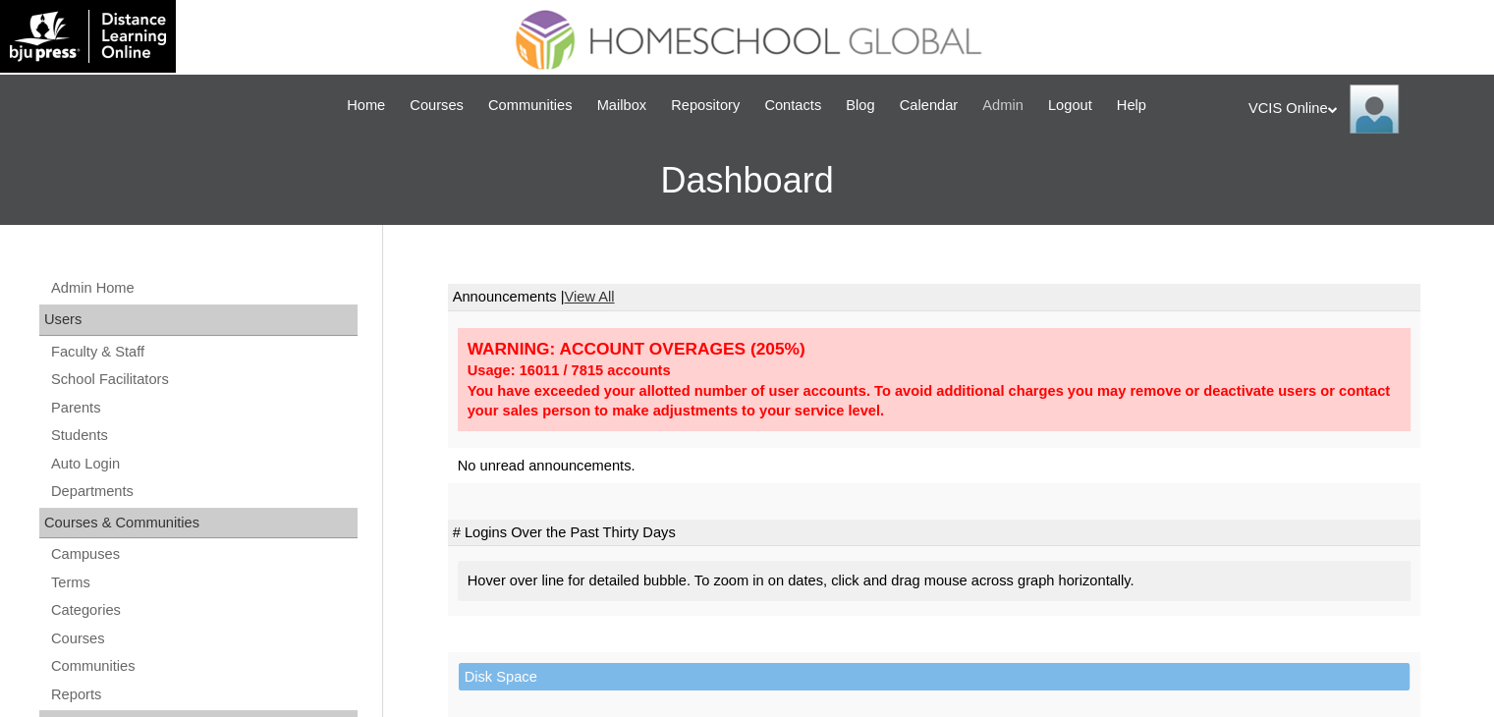
click at [1009, 99] on span "Admin" at bounding box center [1002, 105] width 41 height 23
click at [78, 634] on link "Courses" at bounding box center [203, 639] width 308 height 25
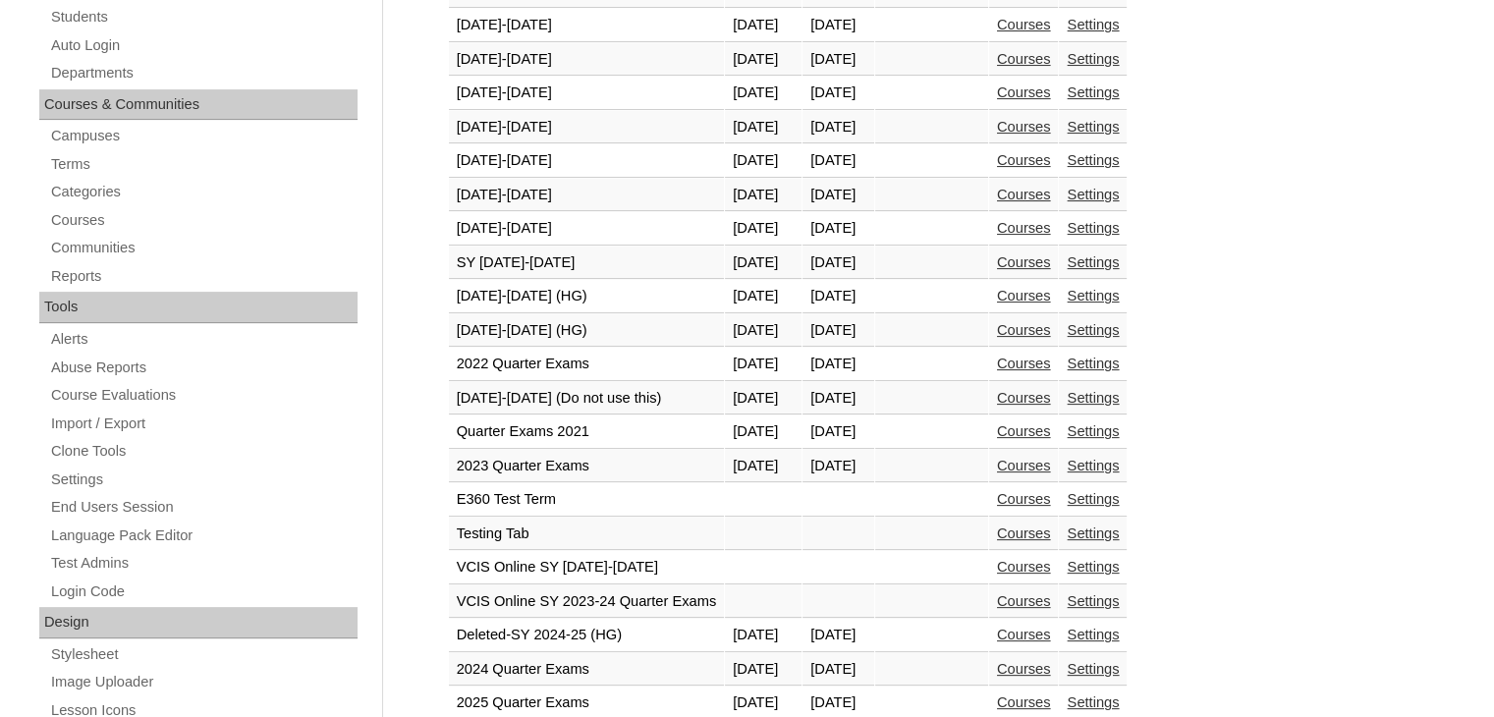
scroll to position [424, 0]
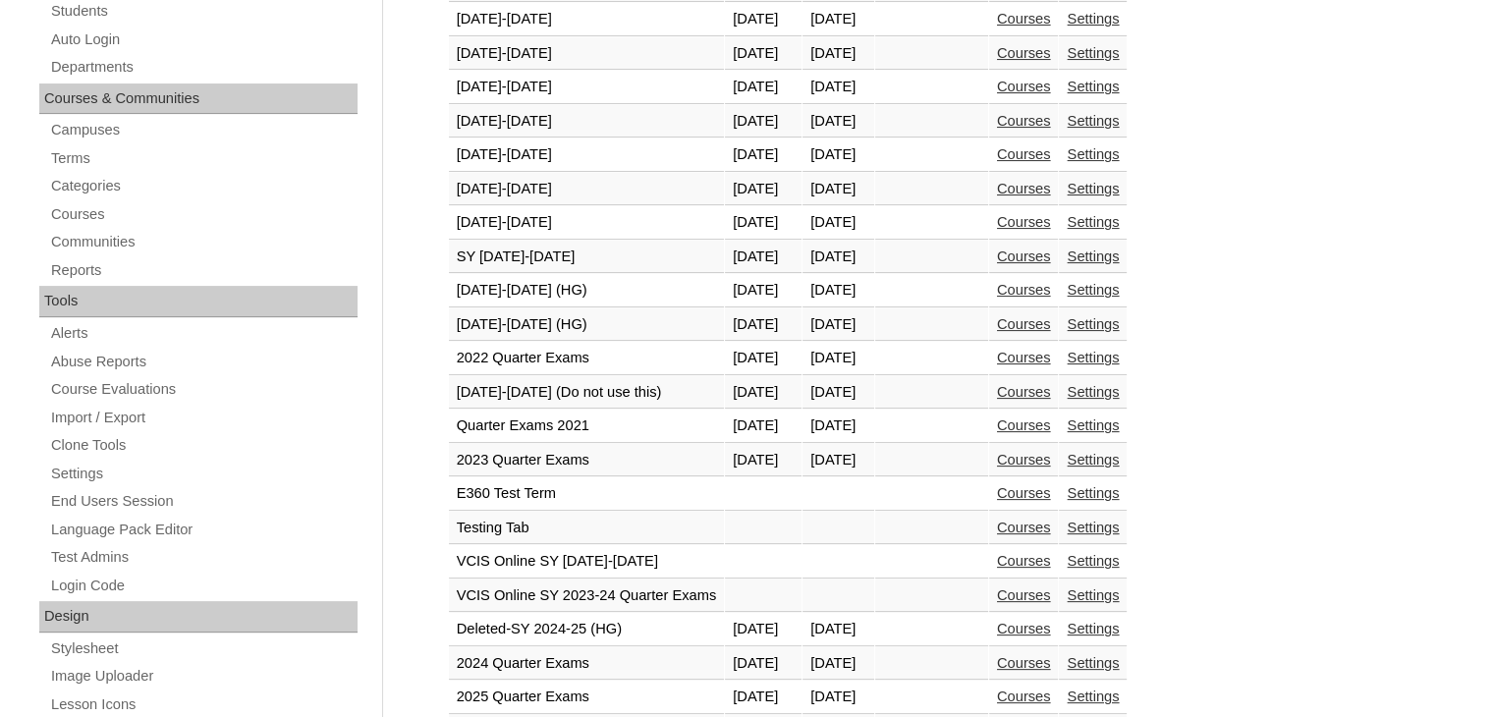
click at [1051, 319] on link "Courses" at bounding box center [1024, 324] width 54 height 16
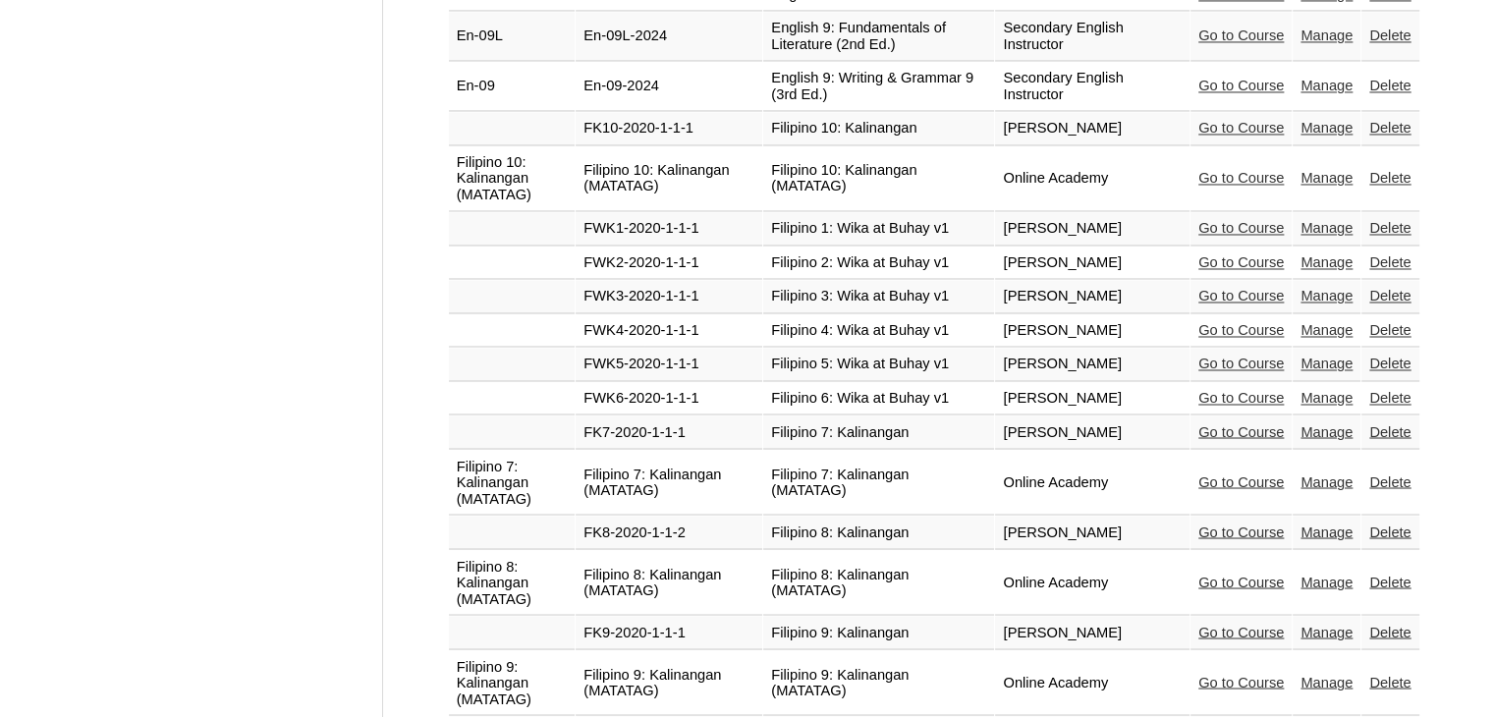
scroll to position [3301, 0]
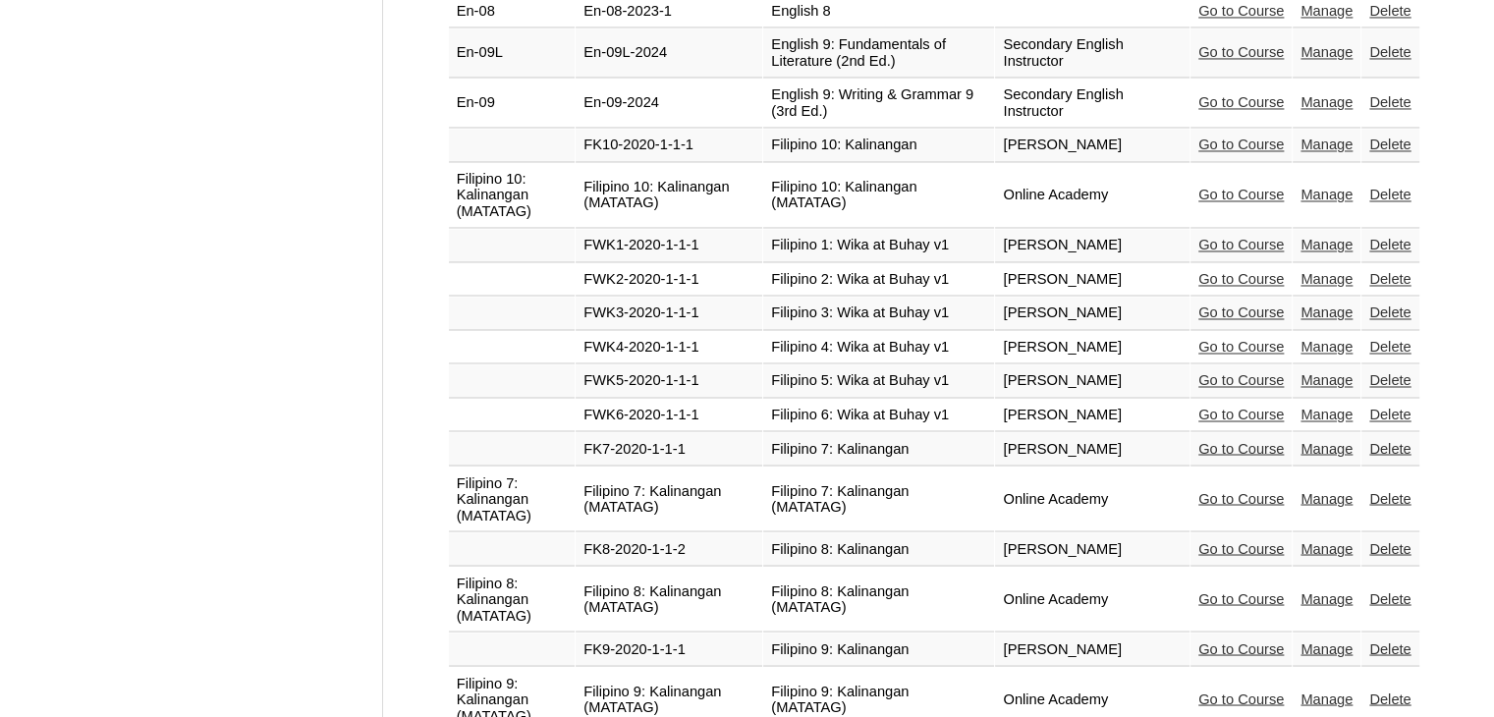
click at [1209, 490] on link "Go to Course" at bounding box center [1240, 498] width 85 height 16
